Goal: Task Accomplishment & Management: Manage account settings

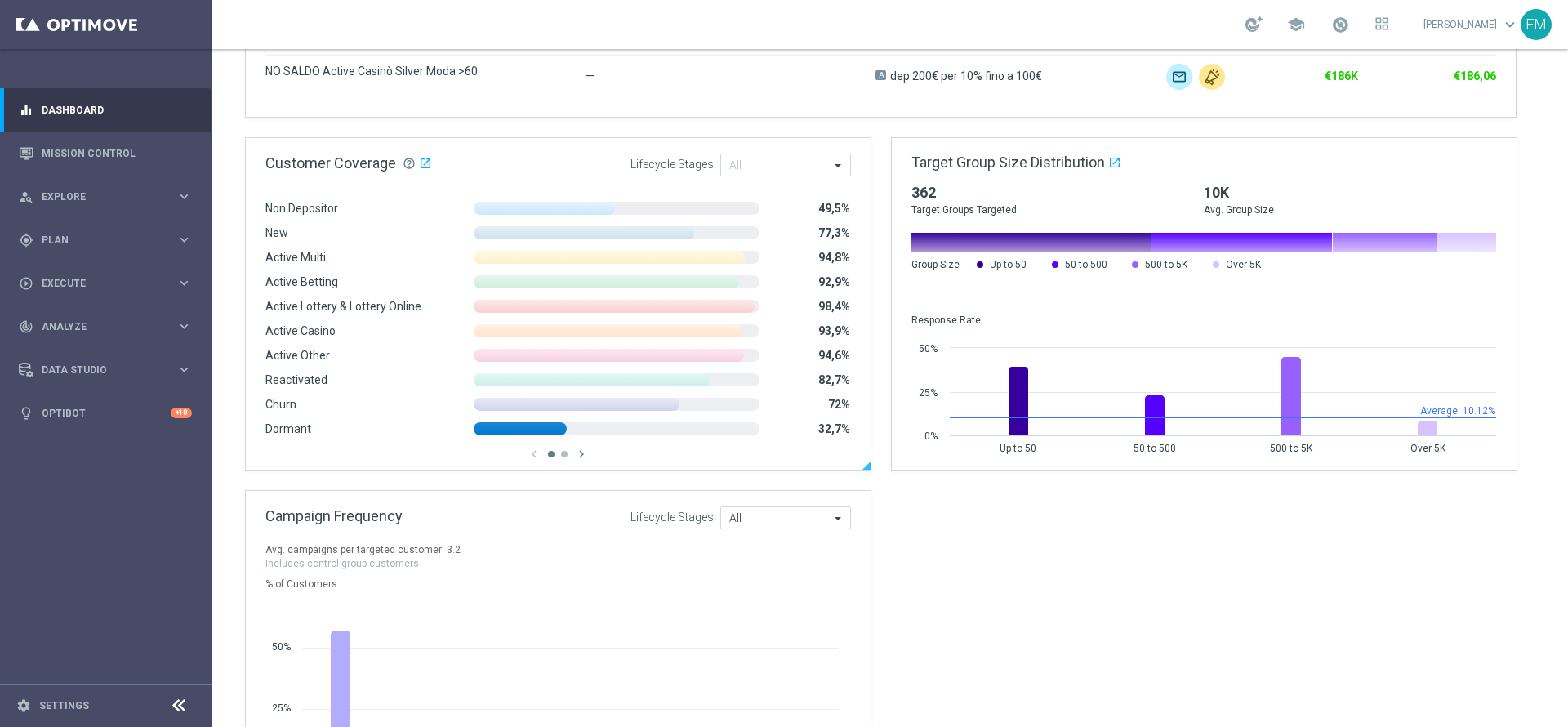
scroll to position [1218, 0]
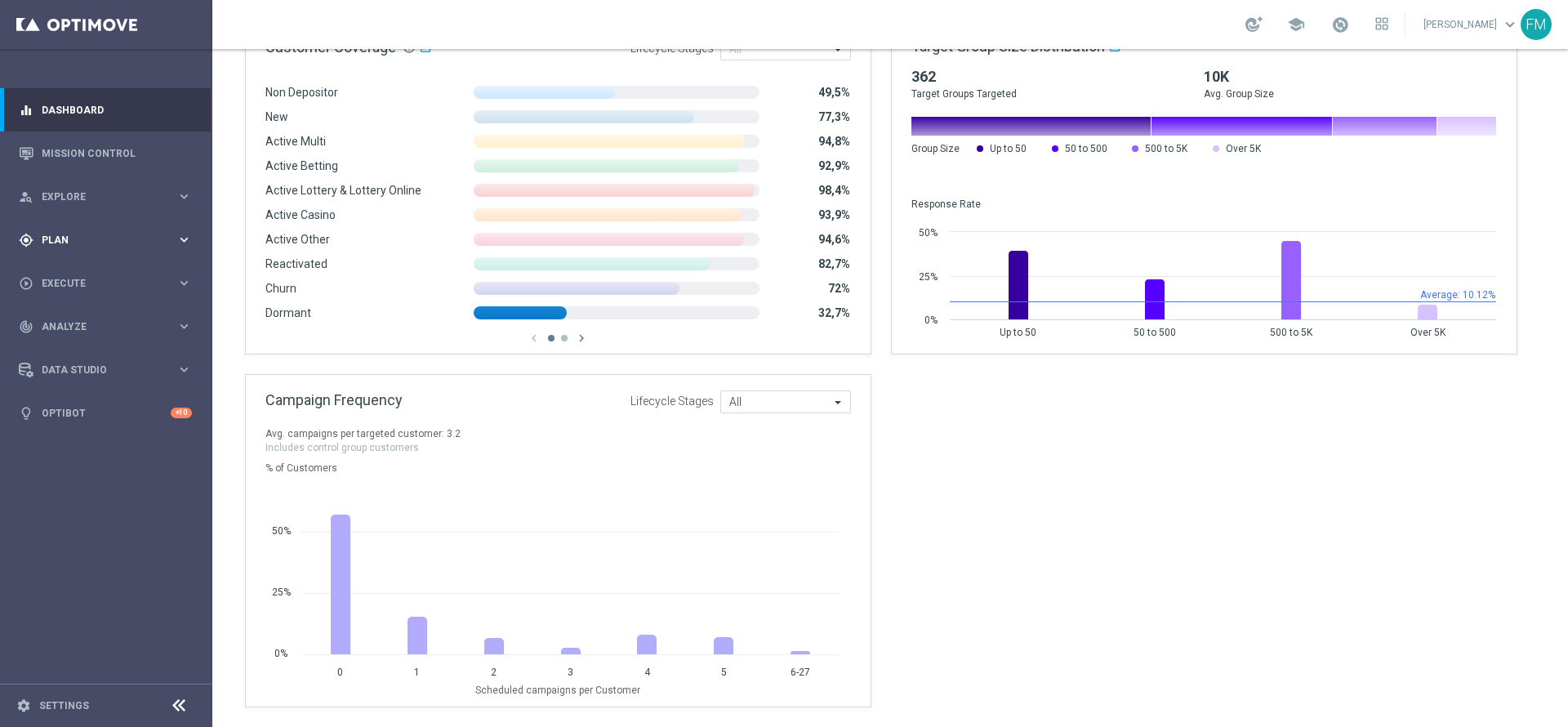
click at [131, 258] on div "gps_fixed Plan keyboard_arrow_right" at bounding box center [105, 239] width 210 height 43
click at [87, 273] on link "Target Groups" at bounding box center [106, 274] width 127 height 14
